Goal: Information Seeking & Learning: Learn about a topic

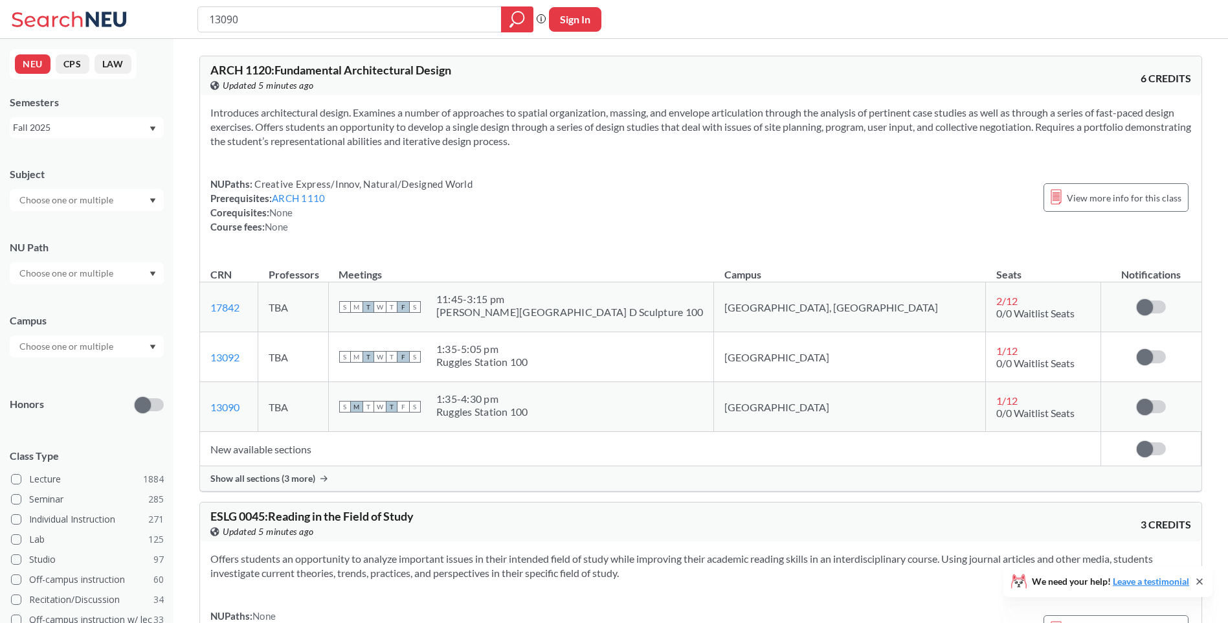
click at [293, 17] on input "13090" at bounding box center [350, 19] width 284 height 22
drag, startPoint x: 312, startPoint y: 20, endPoint x: 76, endPoint y: 8, distance: 236.5
click at [82, 11] on div "13090 Phrase search guarantees the exact search appears in the results. Ex. If …" at bounding box center [614, 19] width 1228 height 39
type input "20777"
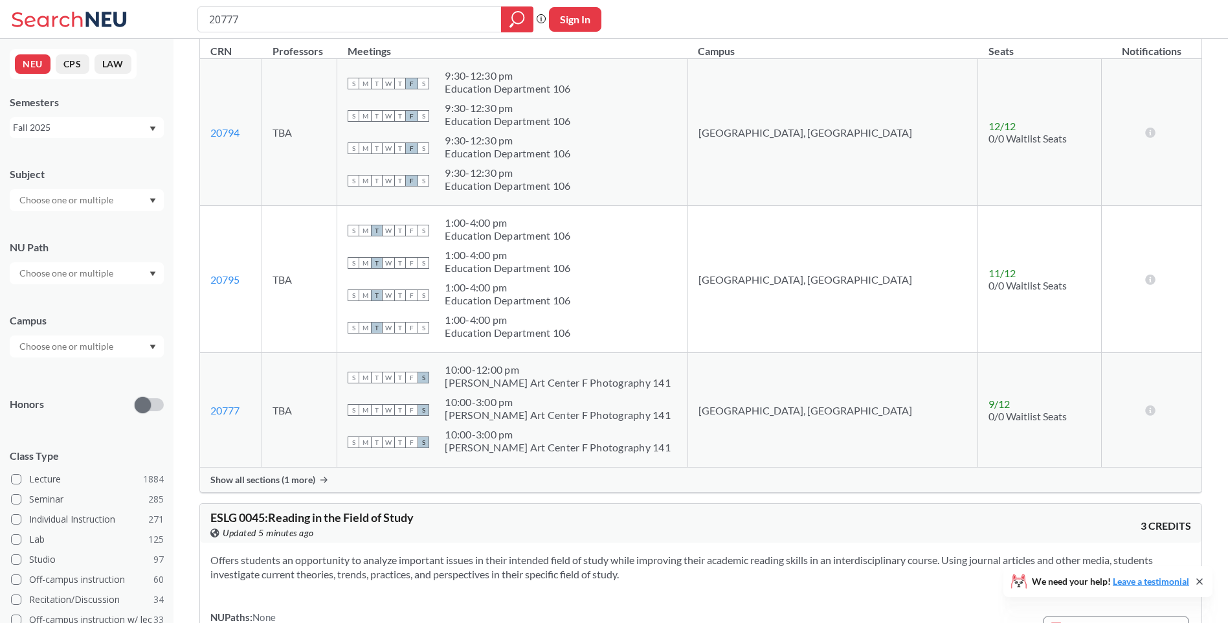
scroll to position [194, 0]
click at [1078, 124] on td "12 / 12 0/0 Waitlist Seats" at bounding box center [1039, 133] width 123 height 147
click at [735, 520] on div "ESLG 0045 : Reading in the Field of Study View this course on Banner. Updated a…" at bounding box center [700, 523] width 1001 height 39
click at [711, 570] on section "Offers students an opportunity to analyze important issues in their intended fi…" at bounding box center [700, 567] width 981 height 28
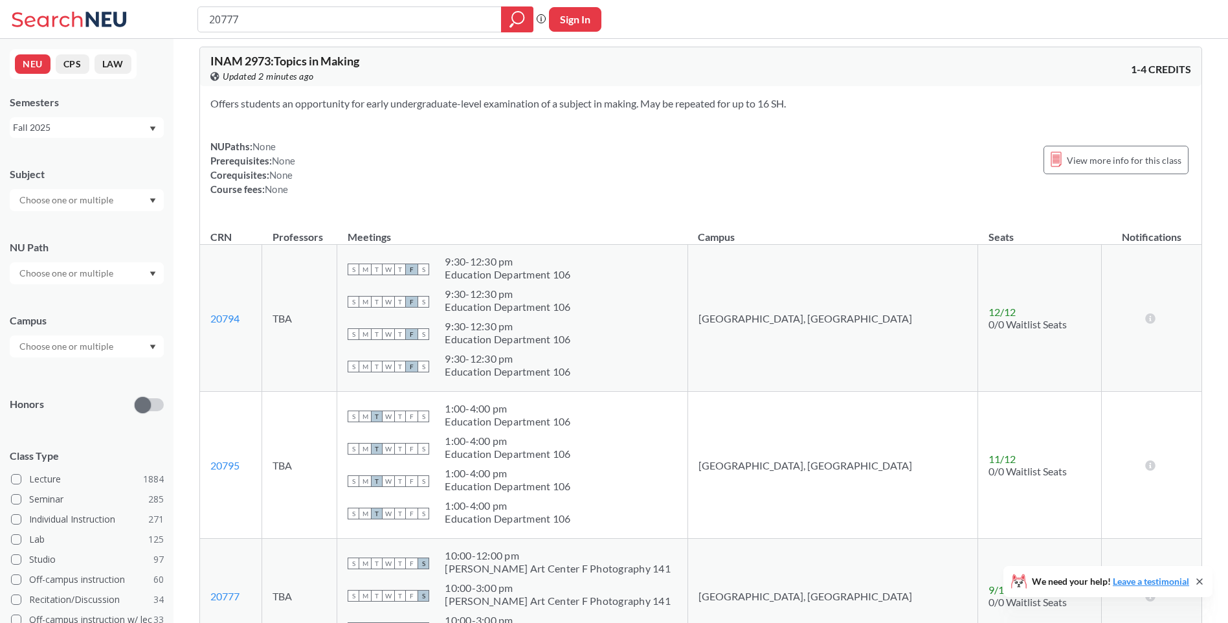
scroll to position [0, 0]
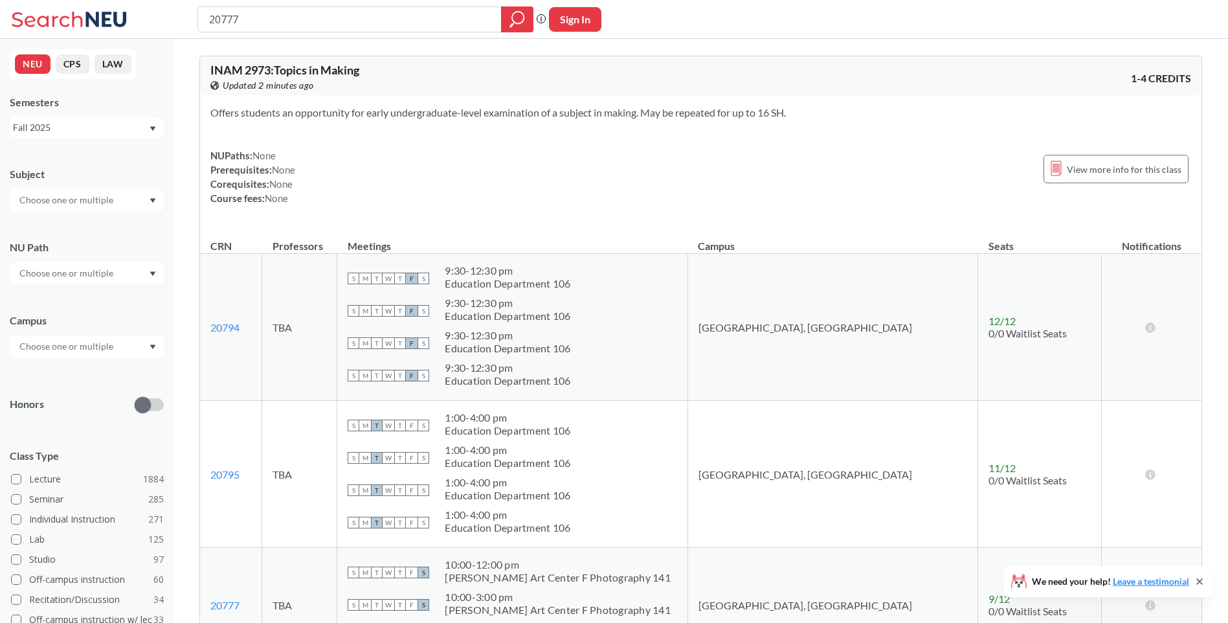
click at [414, 106] on section "Offers students an opportunity for early undergraduate-level examination of a s…" at bounding box center [700, 112] width 981 height 14
drag, startPoint x: 375, startPoint y: 78, endPoint x: 211, endPoint y: 64, distance: 165.0
click at [211, 64] on div "INAM 2973 : Topics in Making View this course on Banner. Updated 2 minutes ago" at bounding box center [455, 78] width 491 height 28
drag, startPoint x: 211, startPoint y: 64, endPoint x: 386, endPoint y: 80, distance: 176.1
click at [387, 85] on div "View this course on Banner. Updated 2 minutes ago" at bounding box center [455, 85] width 491 height 14
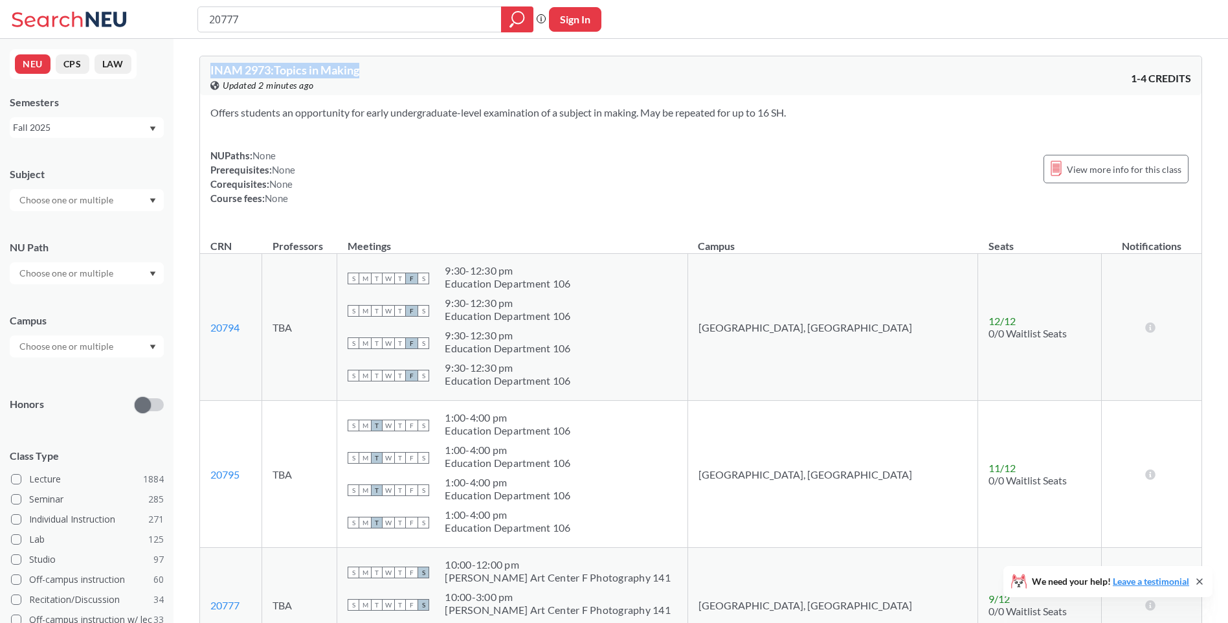
drag, startPoint x: 381, startPoint y: 66, endPoint x: 205, endPoint y: 61, distance: 176.1
click at [205, 61] on div "INAM 2973 : Topics in Making View this course on Banner. Updated 2 minutes ago …" at bounding box center [700, 75] width 1001 height 39
copy span "INAM 2973 : Topics in Making"
click at [472, 168] on div "NUPaths: None Prerequisites: None Corequisites: None Course fees: None View mor…" at bounding box center [700, 176] width 981 height 57
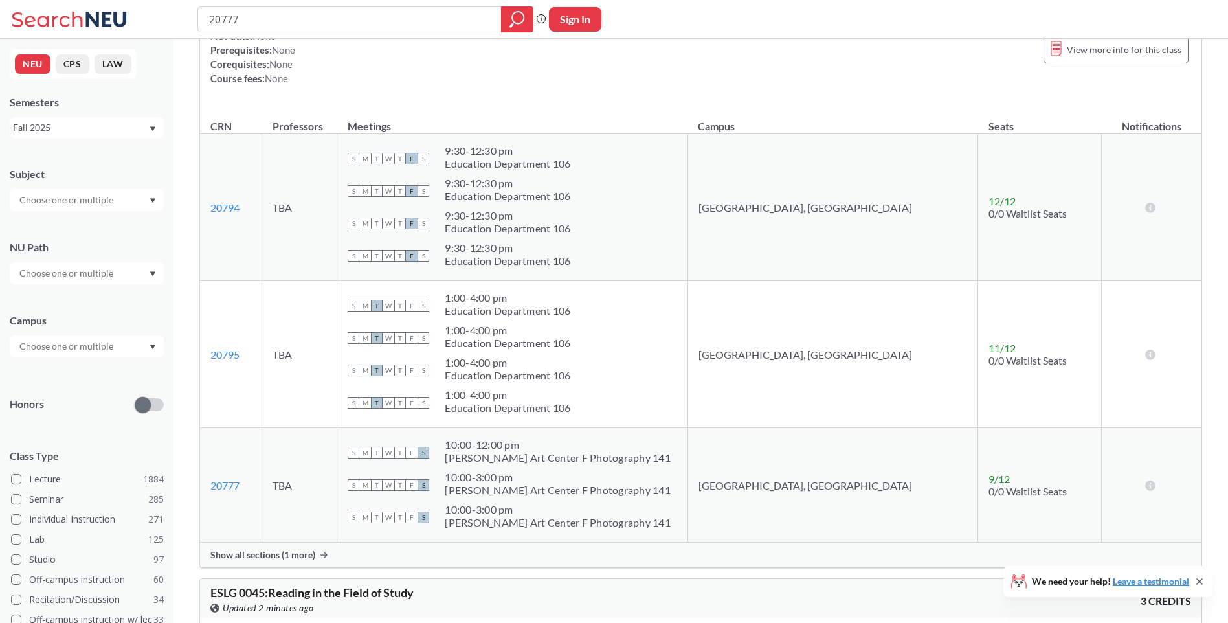
scroll to position [194, 0]
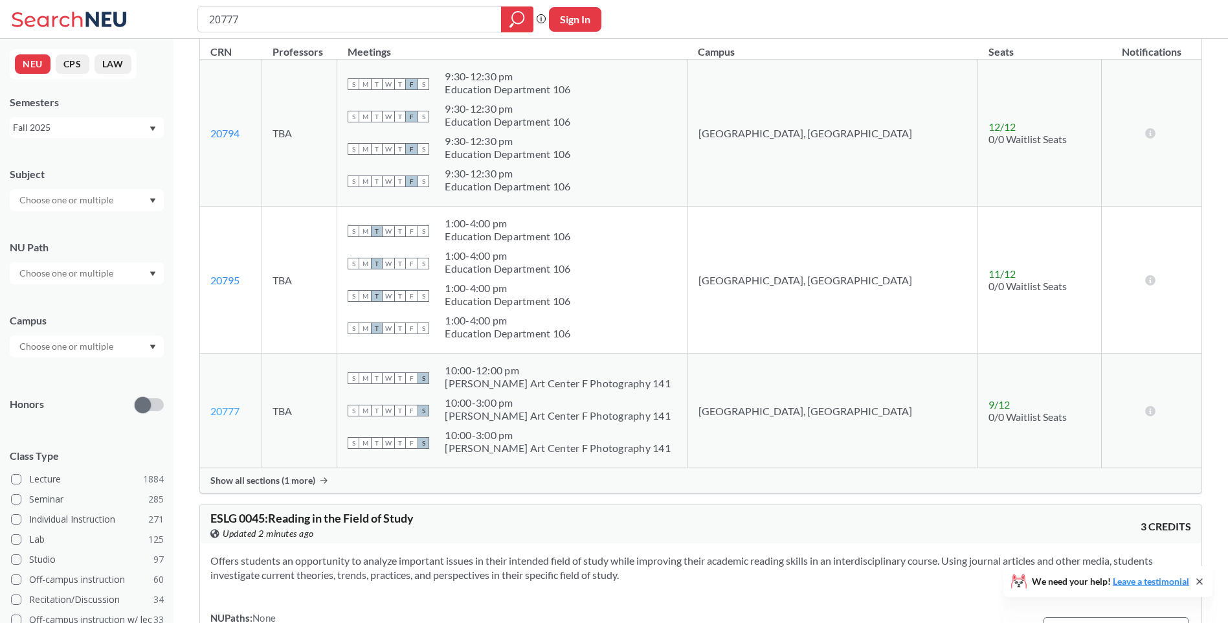
click at [228, 414] on link "20777" at bounding box center [224, 411] width 29 height 12
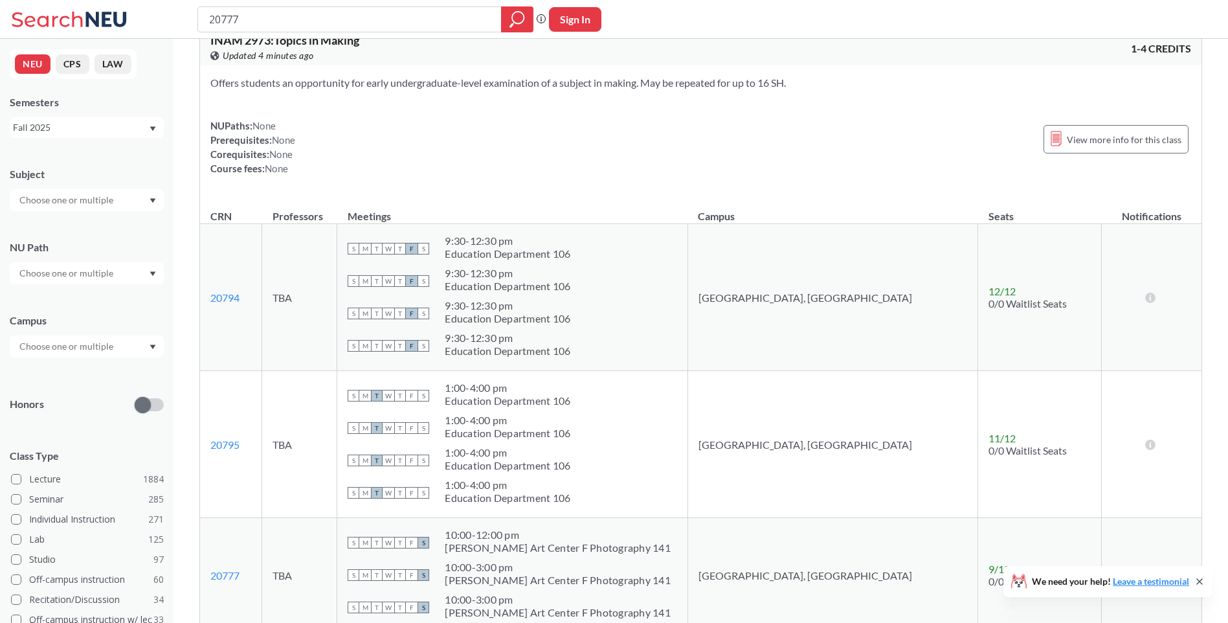
scroll to position [0, 0]
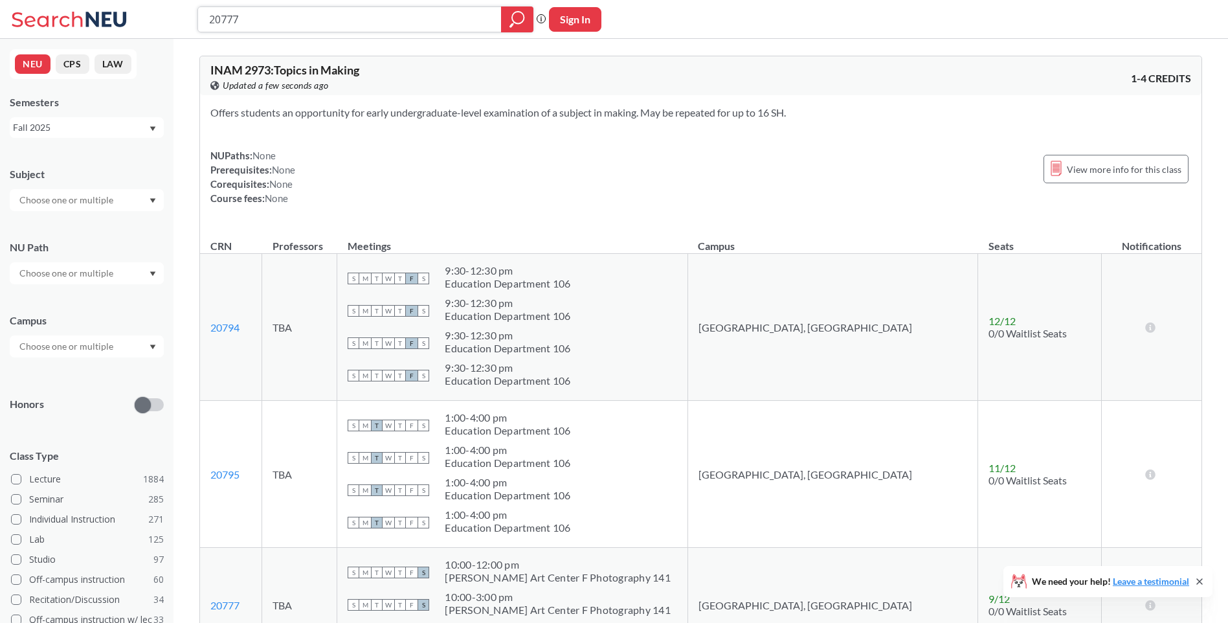
click at [307, 17] on input "20777" at bounding box center [350, 19] width 284 height 22
drag, startPoint x: 324, startPoint y: 16, endPoint x: -3, endPoint y: -6, distance: 327.5
click at [0, 0] on html "20777 Phrase search guarantees the exact search appears in the results. Ex. If …" at bounding box center [614, 311] width 1228 height 623
click at [456, 142] on div "Offers students an opportunity for early undergraduate-level examination of a s…" at bounding box center [700, 160] width 1001 height 131
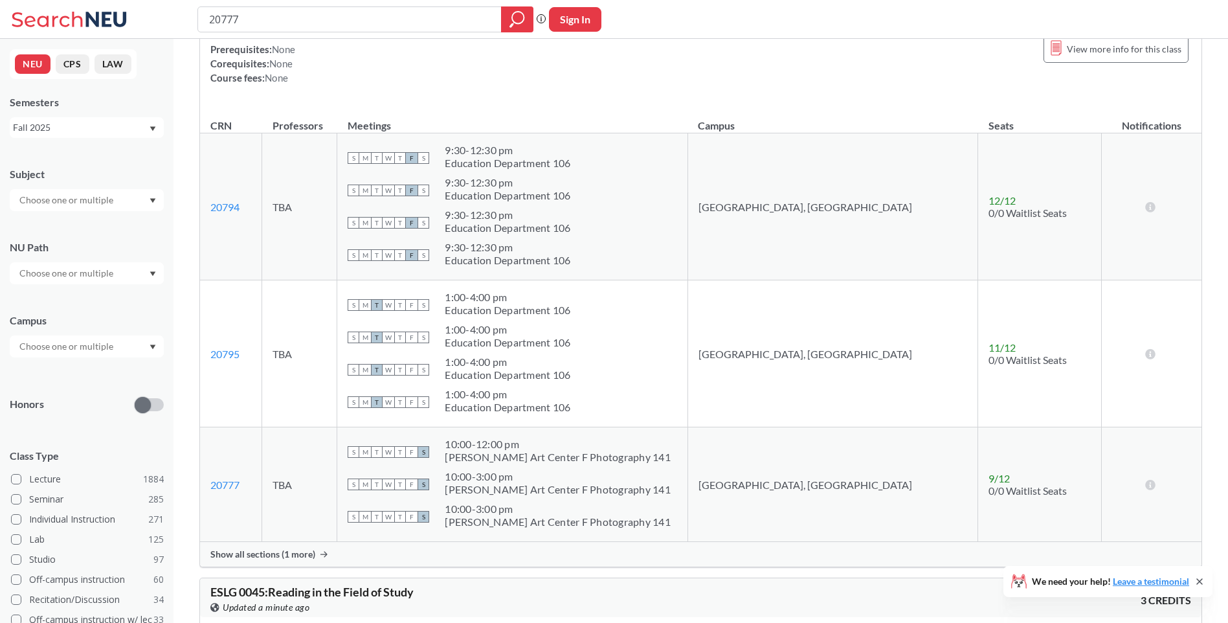
scroll to position [129, 0]
